Goal: Go to known website: Access a specific website the user already knows

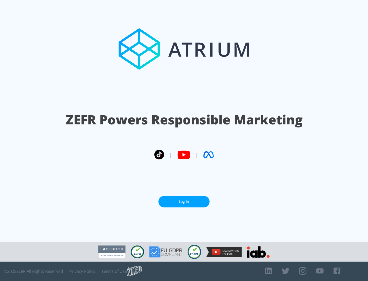
click at [184, 199] on link "Log In" at bounding box center [183, 201] width 51 height 11
